Goal: Transaction & Acquisition: Purchase product/service

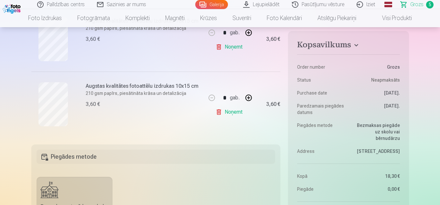
scroll to position [355, 0]
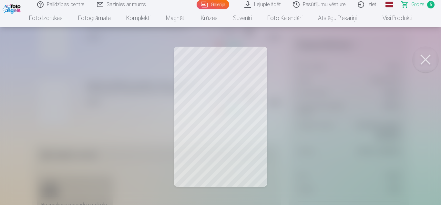
click at [427, 61] on button at bounding box center [426, 60] width 26 height 26
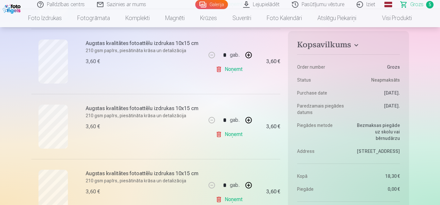
scroll to position [259, 0]
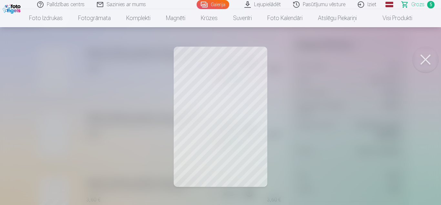
click at [430, 59] on button at bounding box center [426, 60] width 26 height 26
click at [426, 57] on button at bounding box center [426, 60] width 26 height 26
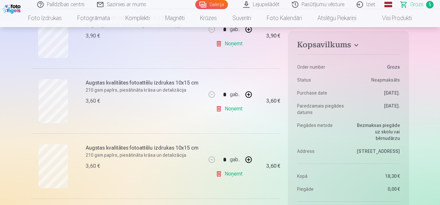
scroll to position [162, 0]
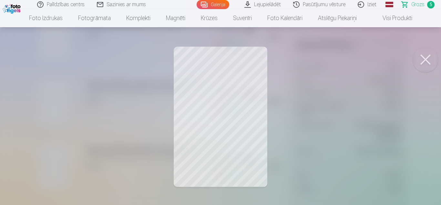
click at [426, 58] on button at bounding box center [426, 60] width 26 height 26
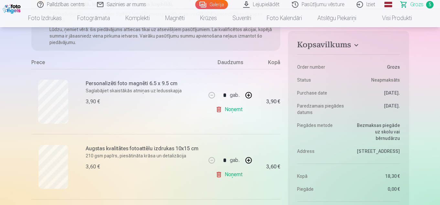
scroll to position [97, 0]
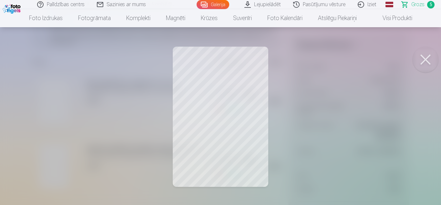
click at [425, 60] on button at bounding box center [426, 60] width 26 height 26
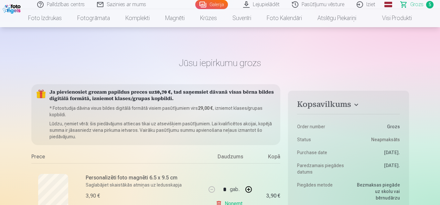
scroll to position [0, 0]
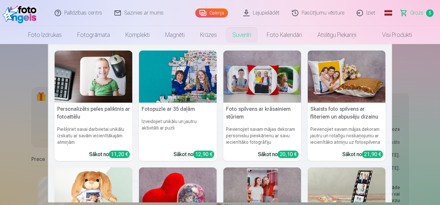
click at [19, 66] on nav "Personalizēts peles paliktnis ar fotoattēlu Piešķiriet savai darbvietai unikālu…" at bounding box center [220, 123] width 440 height 158
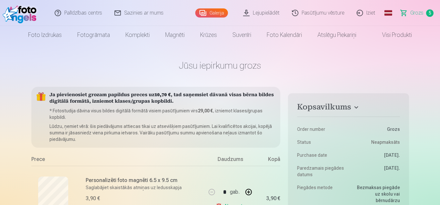
click at [219, 10] on link "Galerija" at bounding box center [211, 12] width 33 height 9
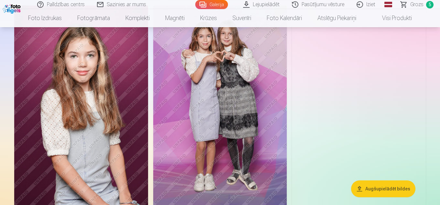
scroll to position [323, 0]
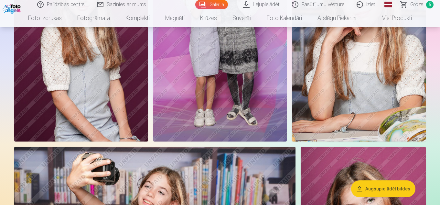
click at [367, 110] on img at bounding box center [359, 41] width 134 height 201
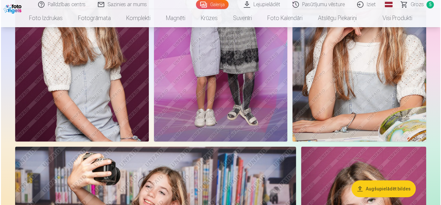
scroll to position [324, 0]
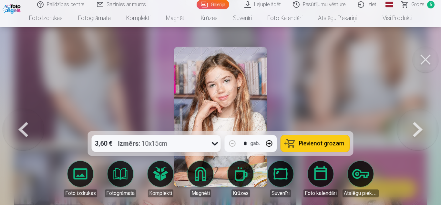
click at [329, 145] on span "Pievienot grozam" at bounding box center [322, 143] width 46 height 6
click at [423, 61] on button at bounding box center [426, 60] width 26 height 26
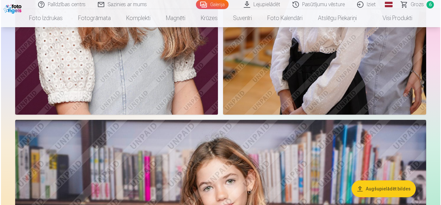
scroll to position [905, 0]
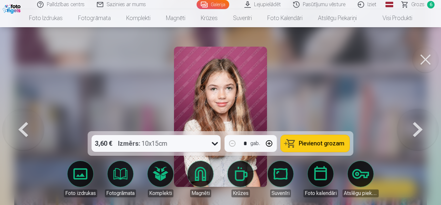
click at [318, 145] on span "Pievienot grozam" at bounding box center [322, 143] width 46 height 6
click at [422, 62] on button at bounding box center [426, 60] width 26 height 26
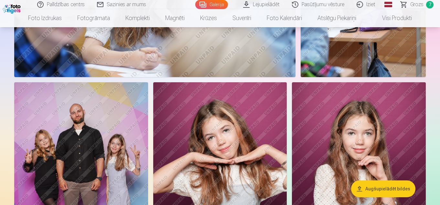
scroll to position [2518, 0]
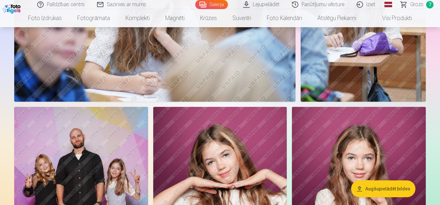
click at [416, 5] on span "Grozs" at bounding box center [416, 5] width 13 height 8
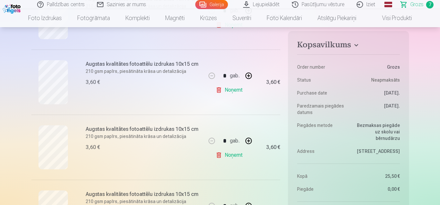
scroll to position [291, 0]
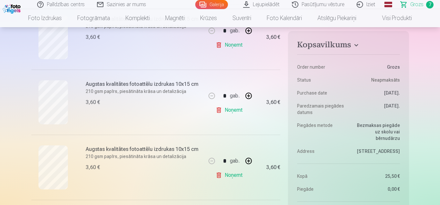
click at [228, 111] on link "Noņemt" at bounding box center [230, 109] width 29 height 13
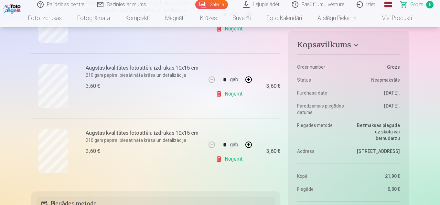
scroll to position [388, 0]
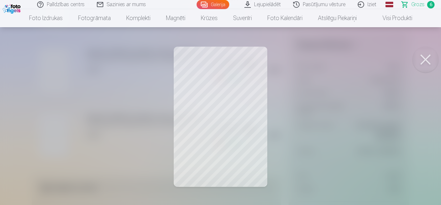
click at [427, 58] on button at bounding box center [426, 60] width 26 height 26
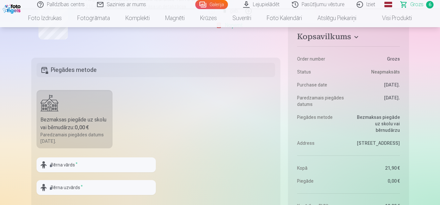
scroll to position [517, 0]
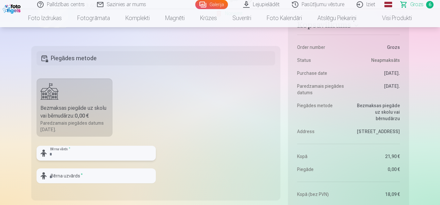
click at [57, 154] on input "text" at bounding box center [96, 152] width 119 height 15
type input "*******"
click at [52, 175] on input "text" at bounding box center [96, 175] width 119 height 15
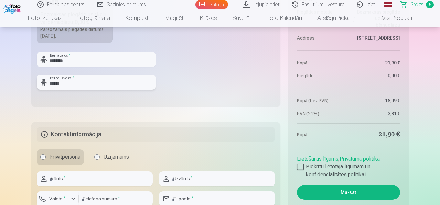
scroll to position [614, 0]
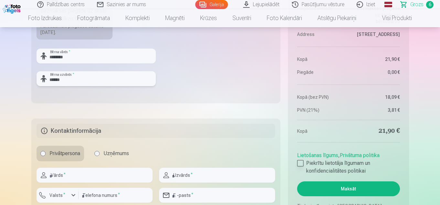
type input "******"
click at [300, 162] on div at bounding box center [300, 163] width 6 height 6
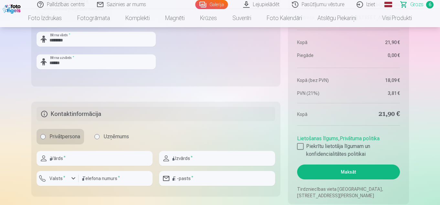
scroll to position [646, 0]
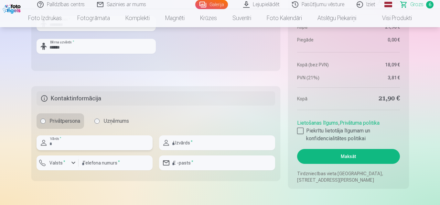
click at [75, 143] on input "text" at bounding box center [95, 142] width 116 height 15
type input "******"
click at [197, 138] on input "text" at bounding box center [217, 142] width 116 height 15
type input "**********"
click at [72, 162] on div "button" at bounding box center [73, 163] width 8 height 8
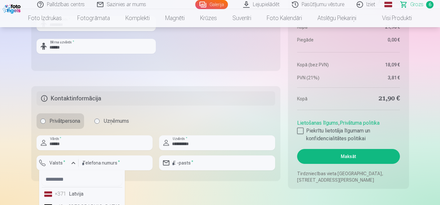
drag, startPoint x: 78, startPoint y: 193, endPoint x: 88, endPoint y: 180, distance: 16.0
click at [79, 192] on li "+371 Latvija" at bounding box center [82, 193] width 80 height 13
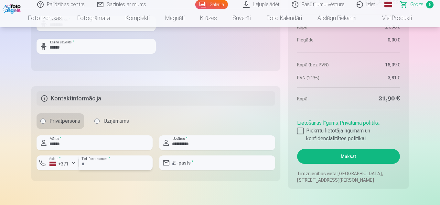
click at [92, 164] on input "number" at bounding box center [116, 162] width 74 height 15
type input "********"
click at [197, 163] on input "email" at bounding box center [217, 162] width 116 height 15
type input "**********"
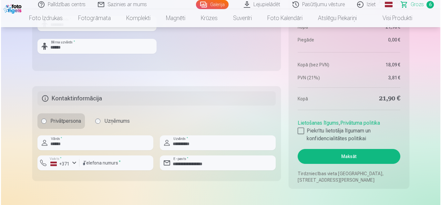
scroll to position [743, 0]
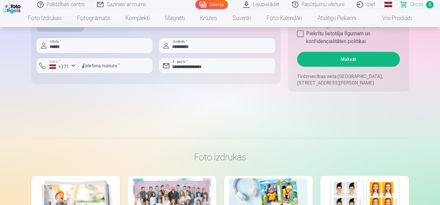
click at [360, 63] on button "Maksāt" at bounding box center [348, 59] width 102 height 15
